Goal: Task Accomplishment & Management: Manage account settings

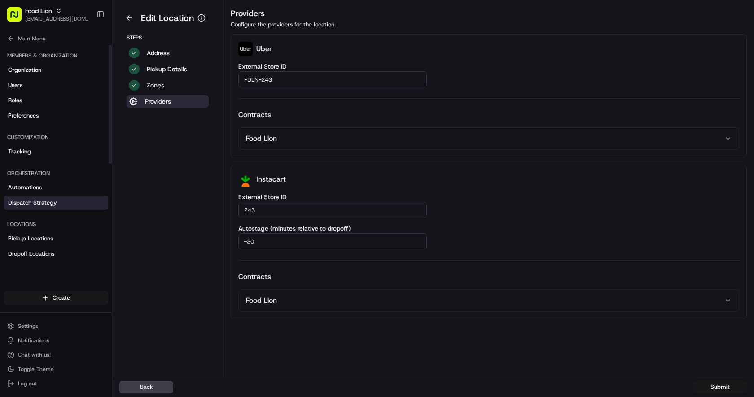
click at [74, 205] on link "Dispatch Strategy" at bounding box center [56, 203] width 105 height 14
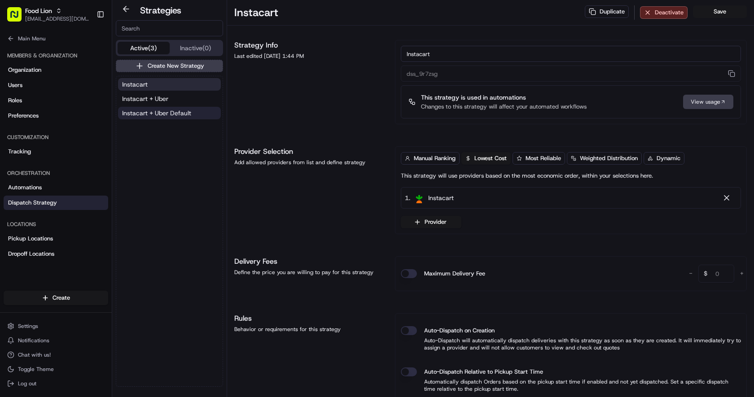
click at [175, 116] on span "Instacart + Uber Default" at bounding box center [156, 113] width 69 height 9
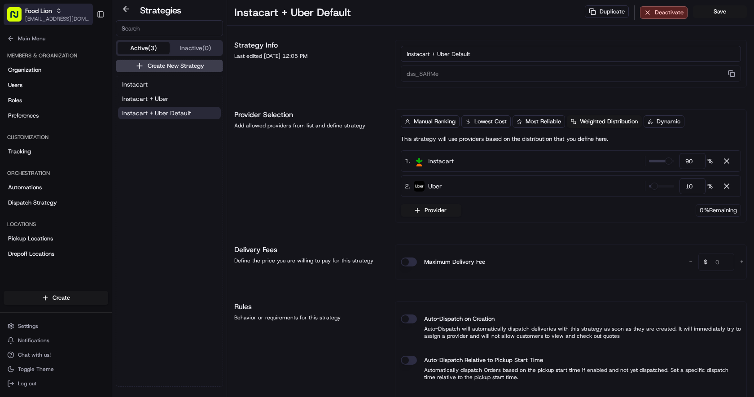
click at [39, 8] on span "Food Lion" at bounding box center [38, 10] width 27 height 9
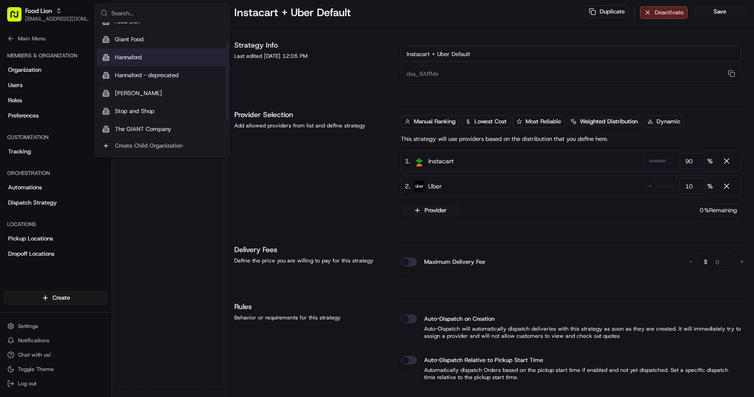
scroll to position [48, 0]
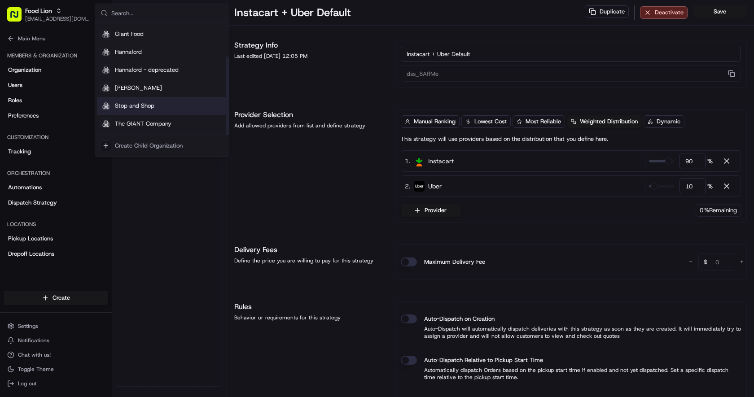
click at [141, 105] on span "Stop and Shop" at bounding box center [134, 106] width 39 height 8
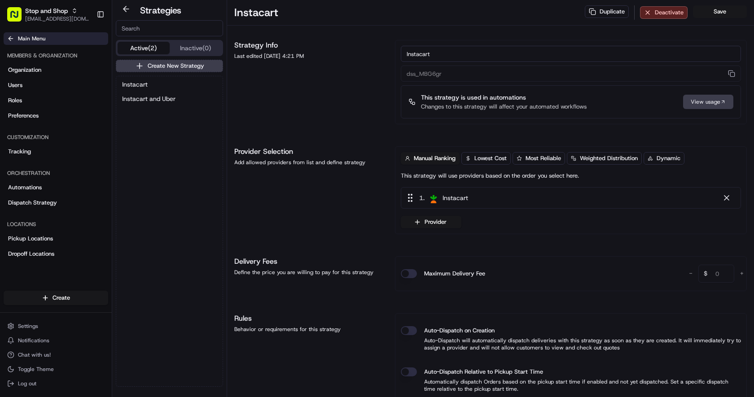
click at [6, 42] on button "Main Menu" at bounding box center [56, 38] width 105 height 13
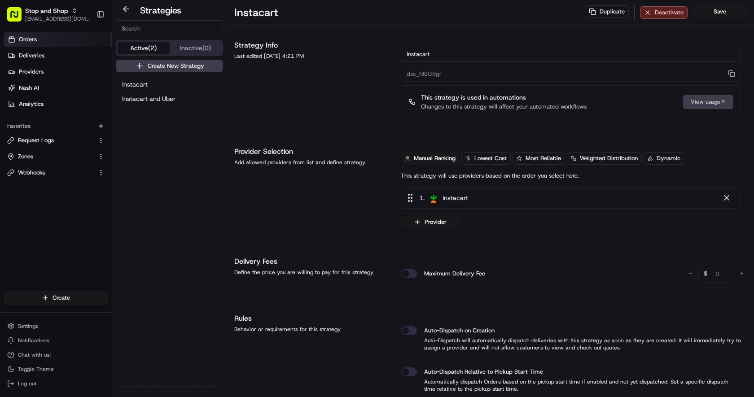
click at [41, 40] on link "Orders" at bounding box center [58, 39] width 108 height 14
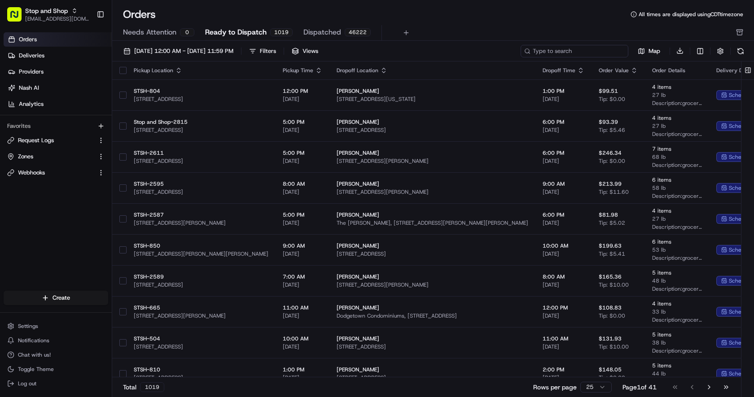
click at [570, 49] on input at bounding box center [575, 51] width 108 height 13
paste input "m700710706"
type input "m700710706"
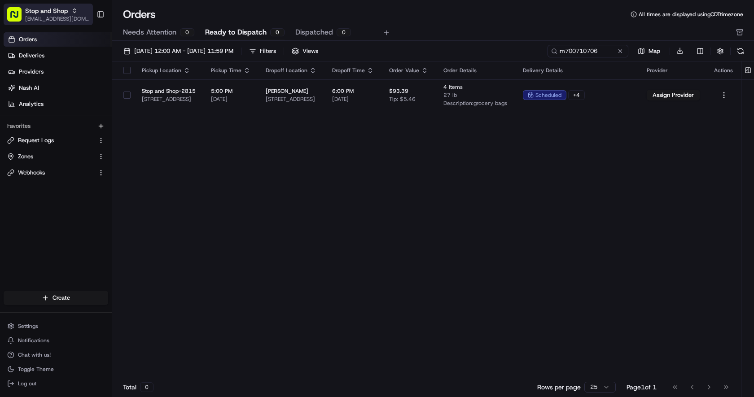
click at [38, 9] on span "Stop and Shop" at bounding box center [46, 10] width 43 height 9
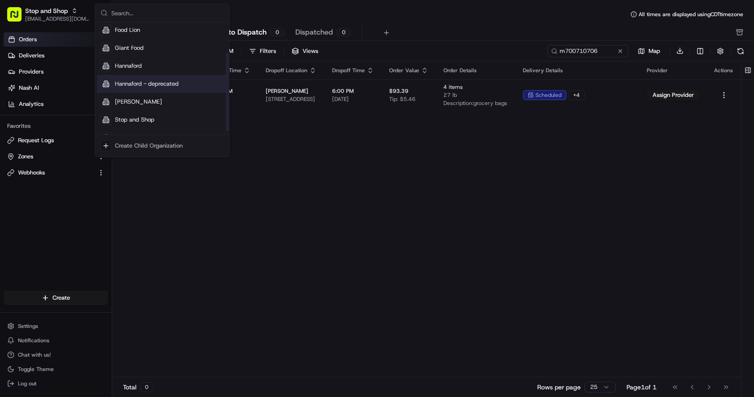
scroll to position [34, 0]
click at [146, 35] on div "Food Lion" at bounding box center [162, 31] width 130 height 18
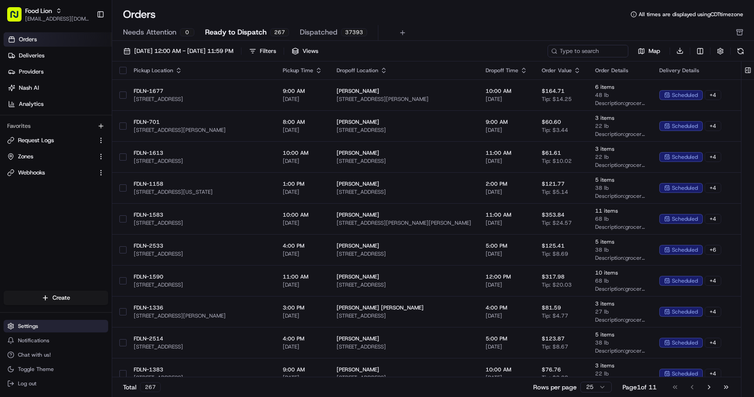
click at [50, 324] on button "Settings" at bounding box center [56, 326] width 105 height 13
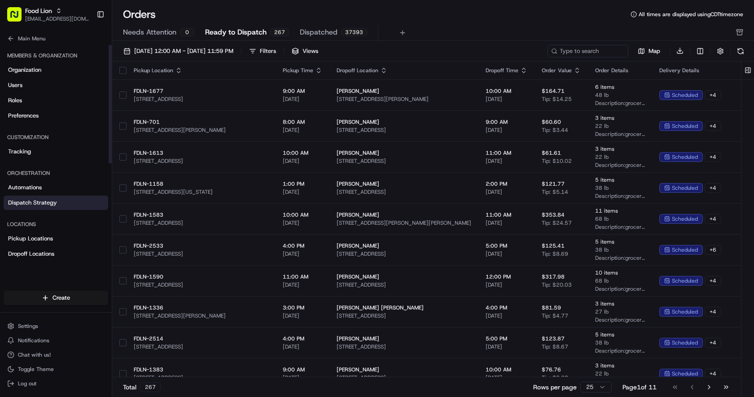
click at [57, 203] on link "Dispatch Strategy" at bounding box center [56, 203] width 105 height 14
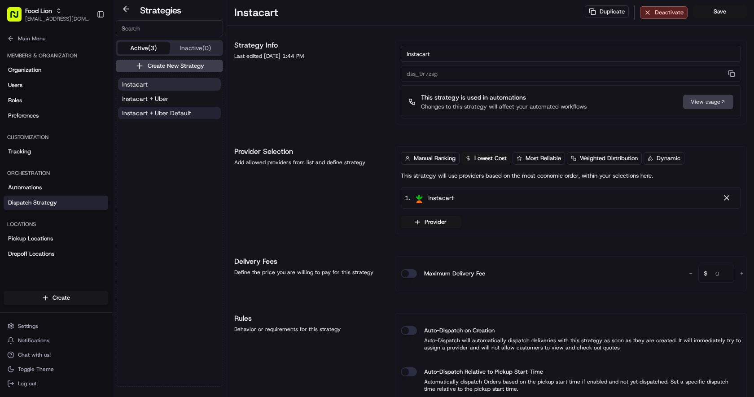
click at [153, 109] on span "Instacart + Uber Default" at bounding box center [156, 113] width 69 height 9
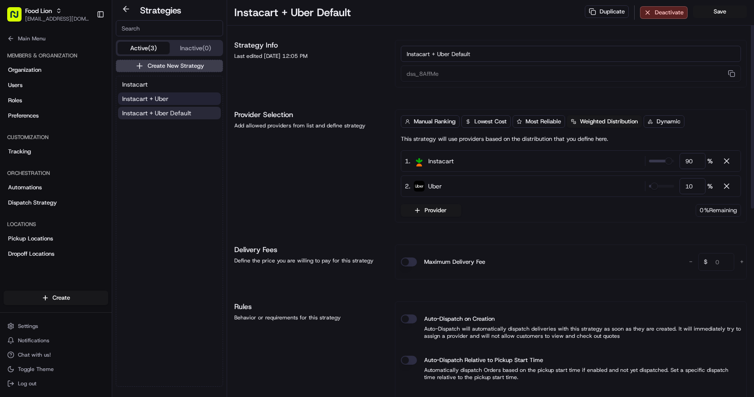
click at [175, 99] on button "Instacart + Uber" at bounding box center [169, 98] width 103 height 13
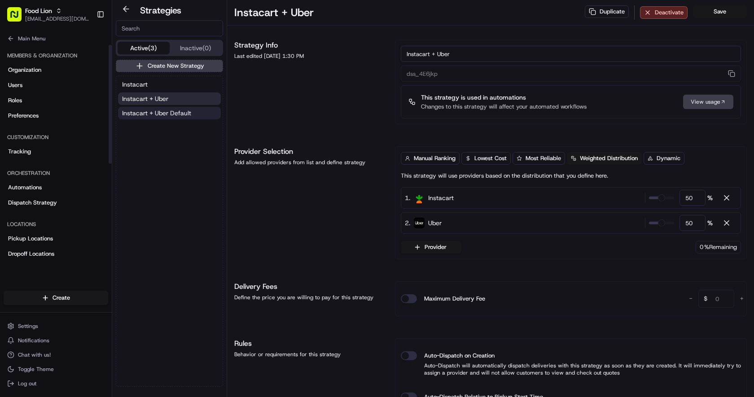
click at [143, 113] on span "Instacart + Uber Default" at bounding box center [156, 113] width 69 height 9
